Goal: Information Seeking & Learning: Learn about a topic

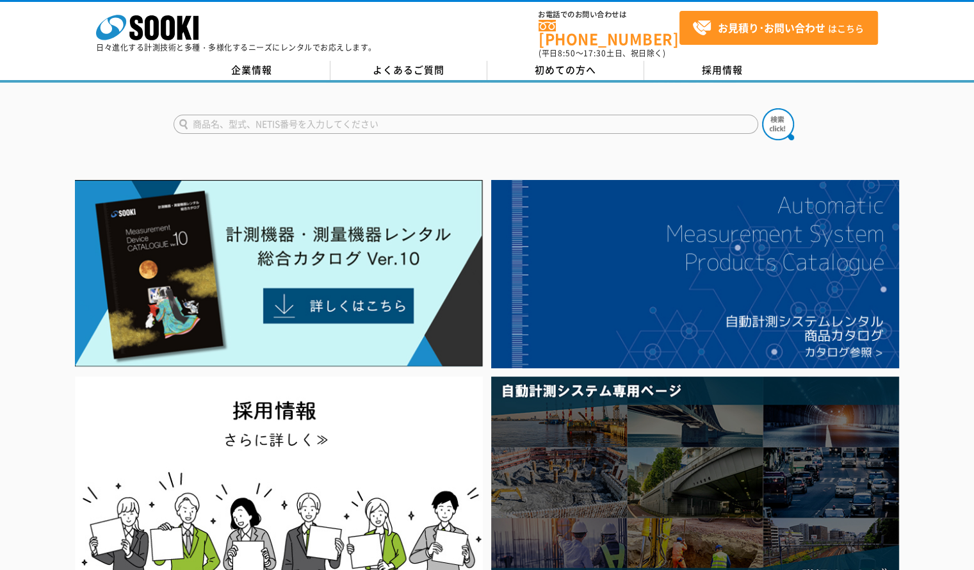
click at [401, 63] on link "よくあるご質問" at bounding box center [408, 70] width 157 height 19
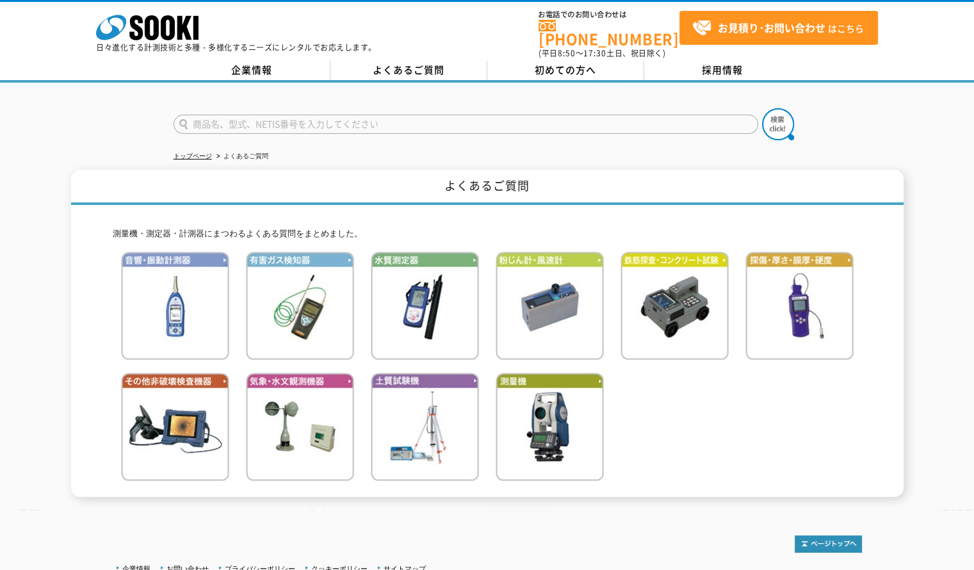
click at [939, 278] on div "よくあるご質問 測量機・測定器・計測器にまつわるよくある質問をまとめました。" at bounding box center [487, 333] width 974 height 327
click at [801, 302] on img at bounding box center [799, 306] width 108 height 108
